Goal: Information Seeking & Learning: Find specific fact

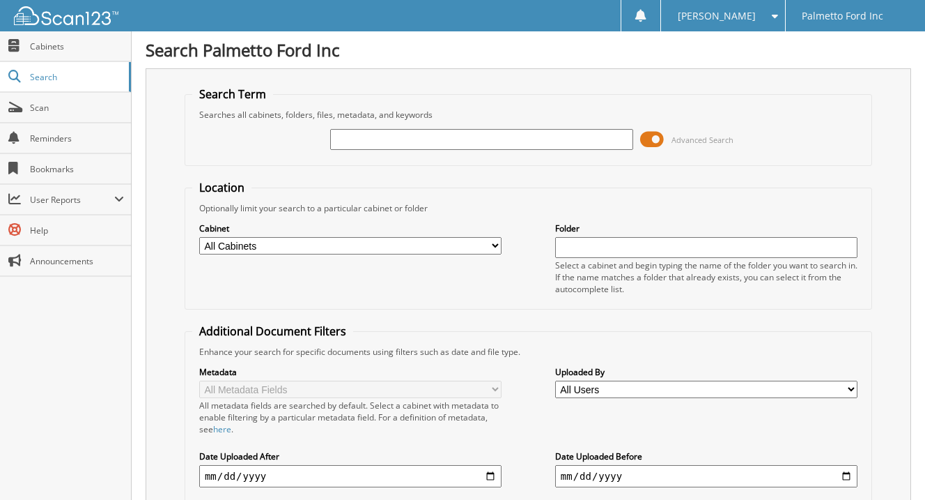
click at [424, 137] on input "text" at bounding box center [481, 139] width 302 height 21
type input "597131"
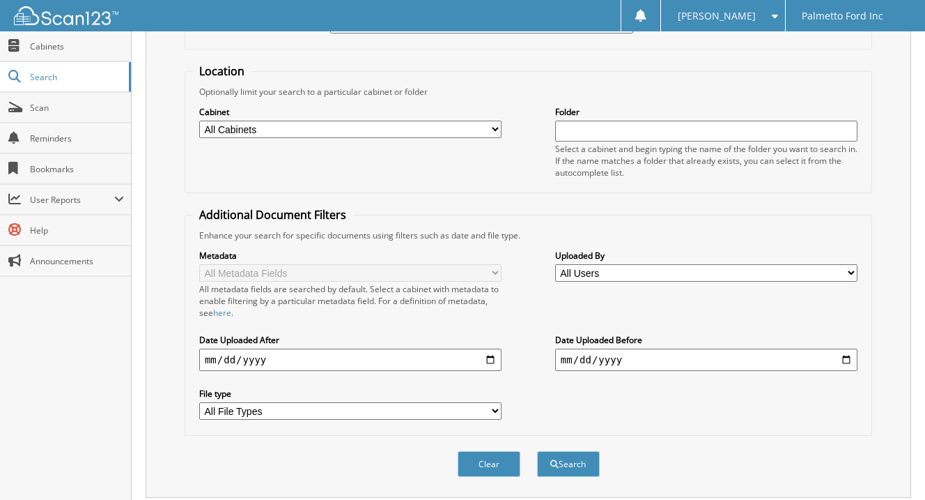
scroll to position [303, 0]
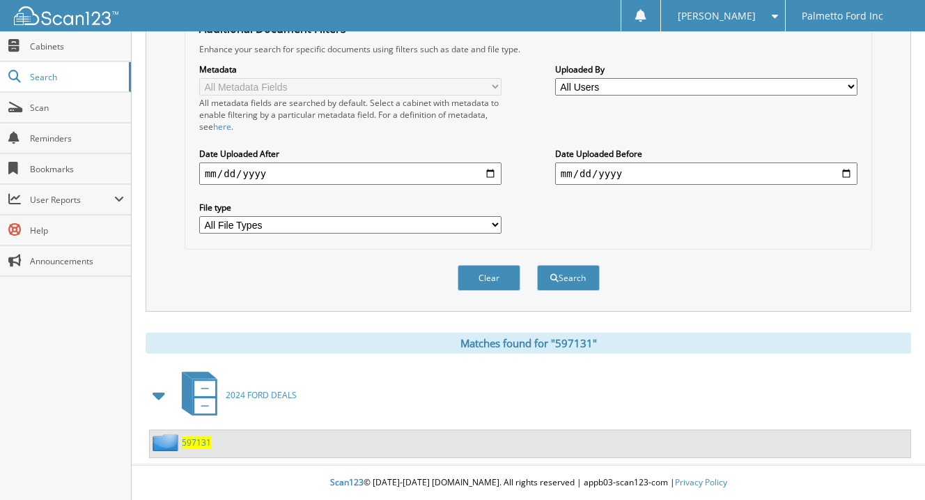
click at [192, 442] on span "597131" at bounding box center [196, 442] width 29 height 12
